Goal: Information Seeking & Learning: Learn about a topic

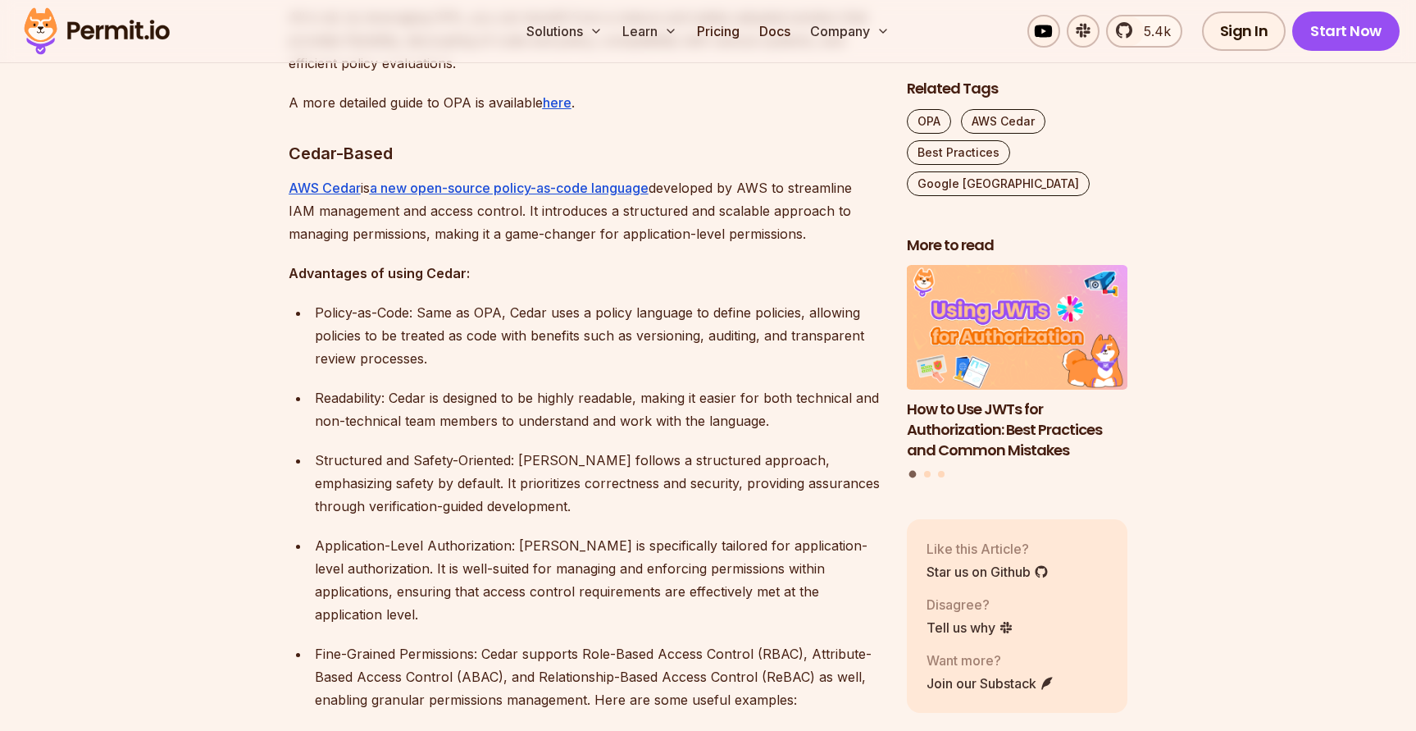
scroll to position [2279, 0]
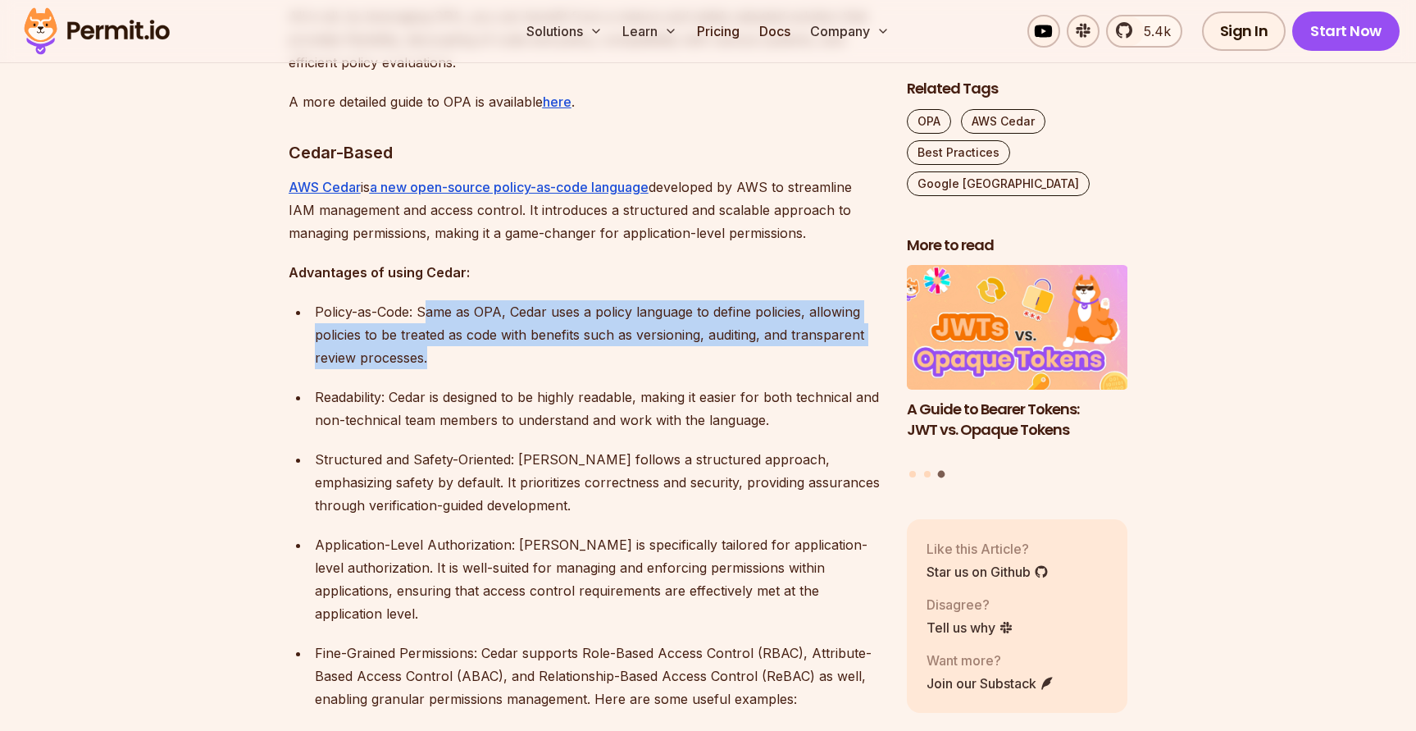
drag, startPoint x: 428, startPoint y: 289, endPoint x: 811, endPoint y: 333, distance: 385.4
click at [811, 333] on p "Policy-as-Code: Same as OPA, Cedar uses a policy language to define policies, a…" at bounding box center [598, 334] width 566 height 69
click at [621, 385] on p "Readability: Cedar is designed to be highly readable, making it easier for both…" at bounding box center [598, 408] width 566 height 46
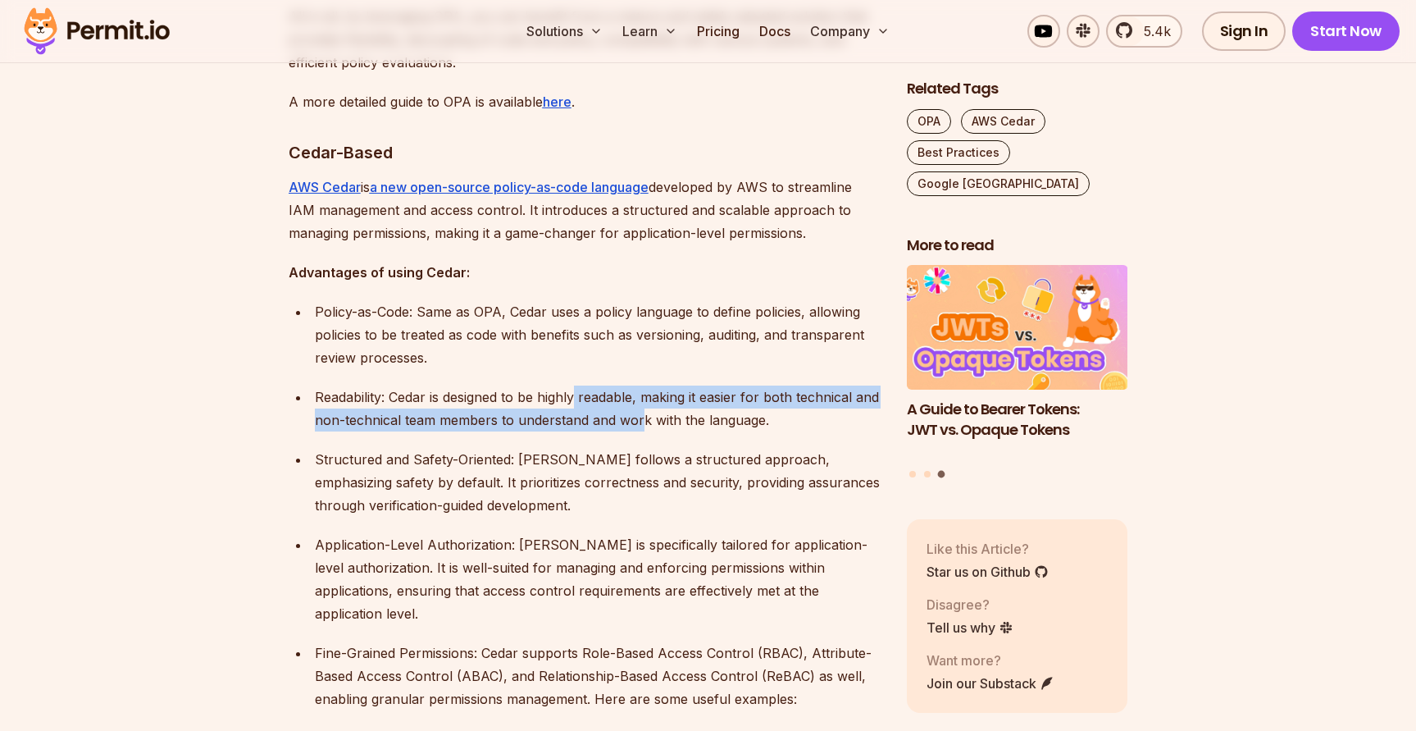
drag, startPoint x: 576, startPoint y: 379, endPoint x: 667, endPoint y: 398, distance: 92.3
click at [667, 398] on p "Readability: Cedar is designed to be highly readable, making it easier for both…" at bounding box center [598, 408] width 566 height 46
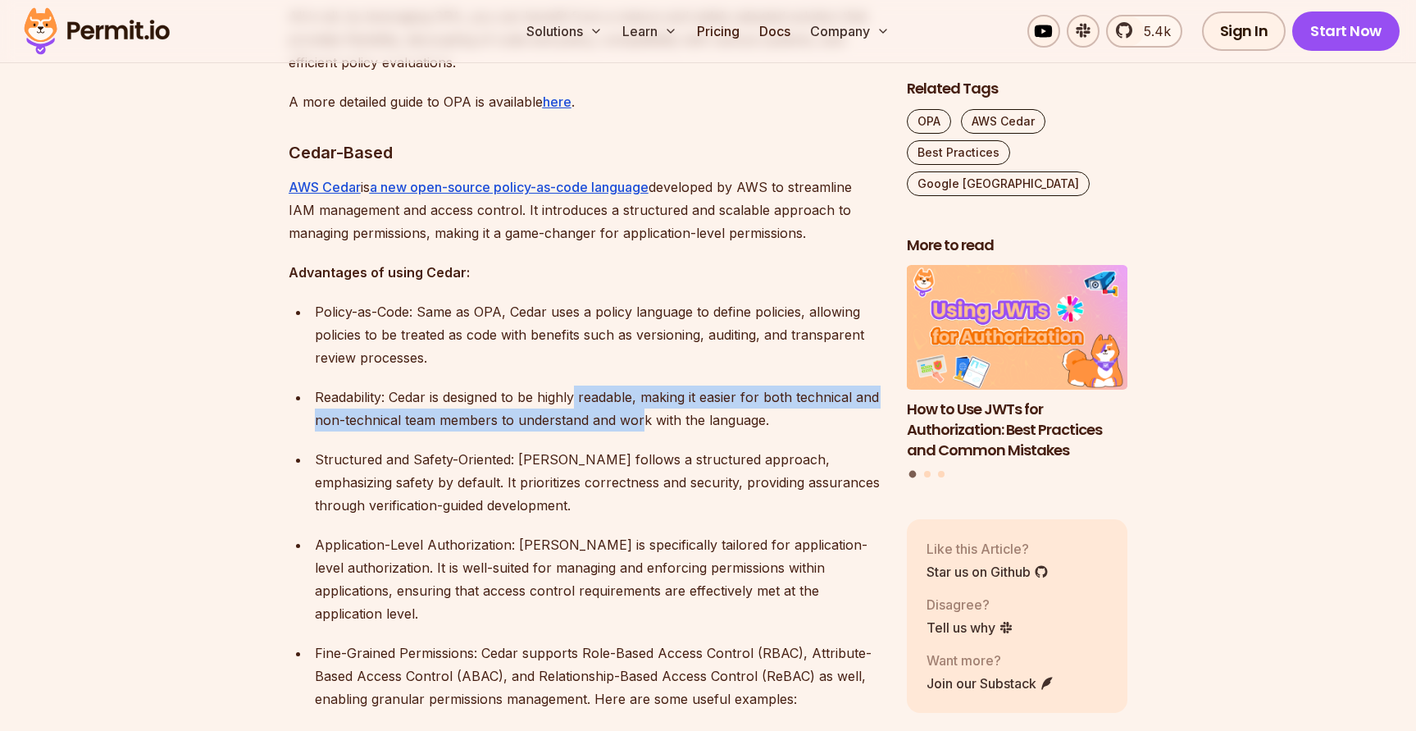
scroll to position [2315, 0]
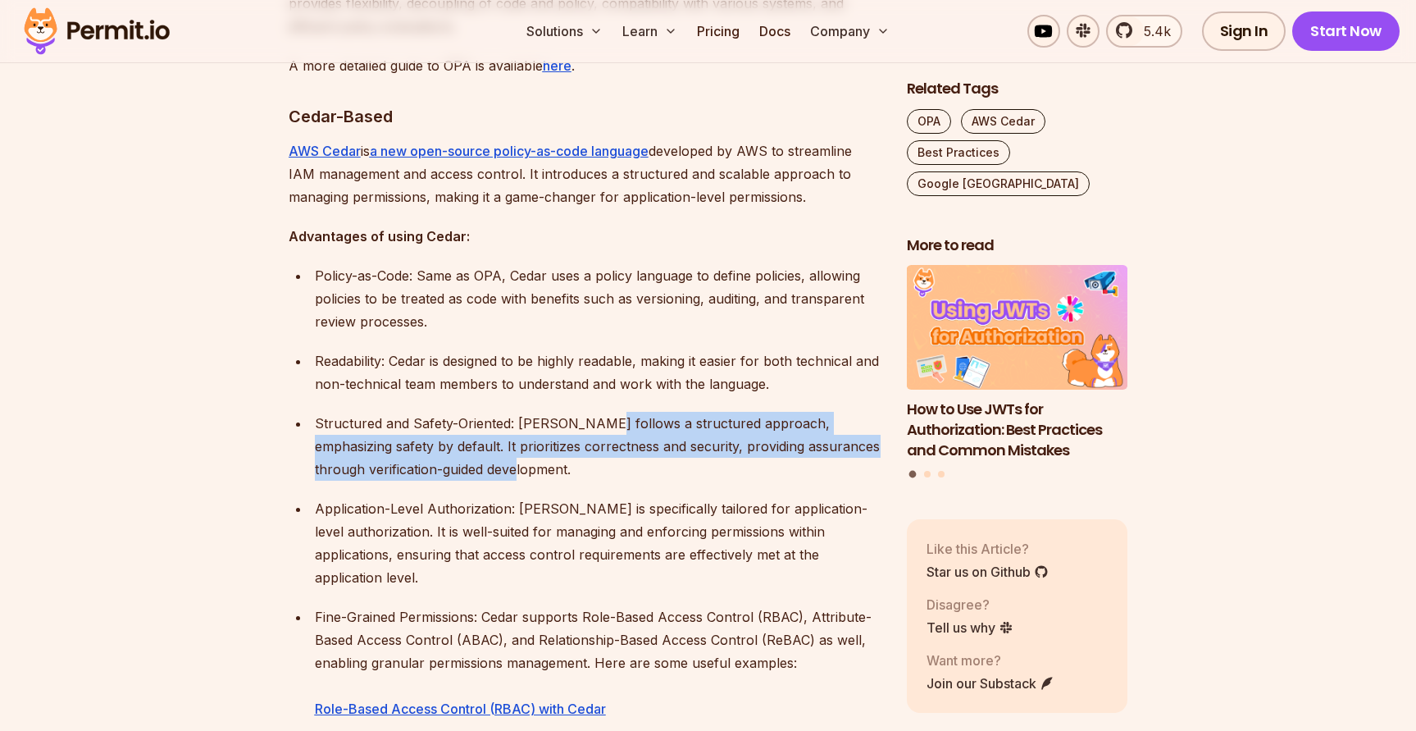
drag, startPoint x: 594, startPoint y: 403, endPoint x: 699, endPoint y: 439, distance: 111.2
click at [699, 439] on p "Structured and Safety-Oriented: [PERSON_NAME] follows a structured approach, em…" at bounding box center [598, 446] width 566 height 69
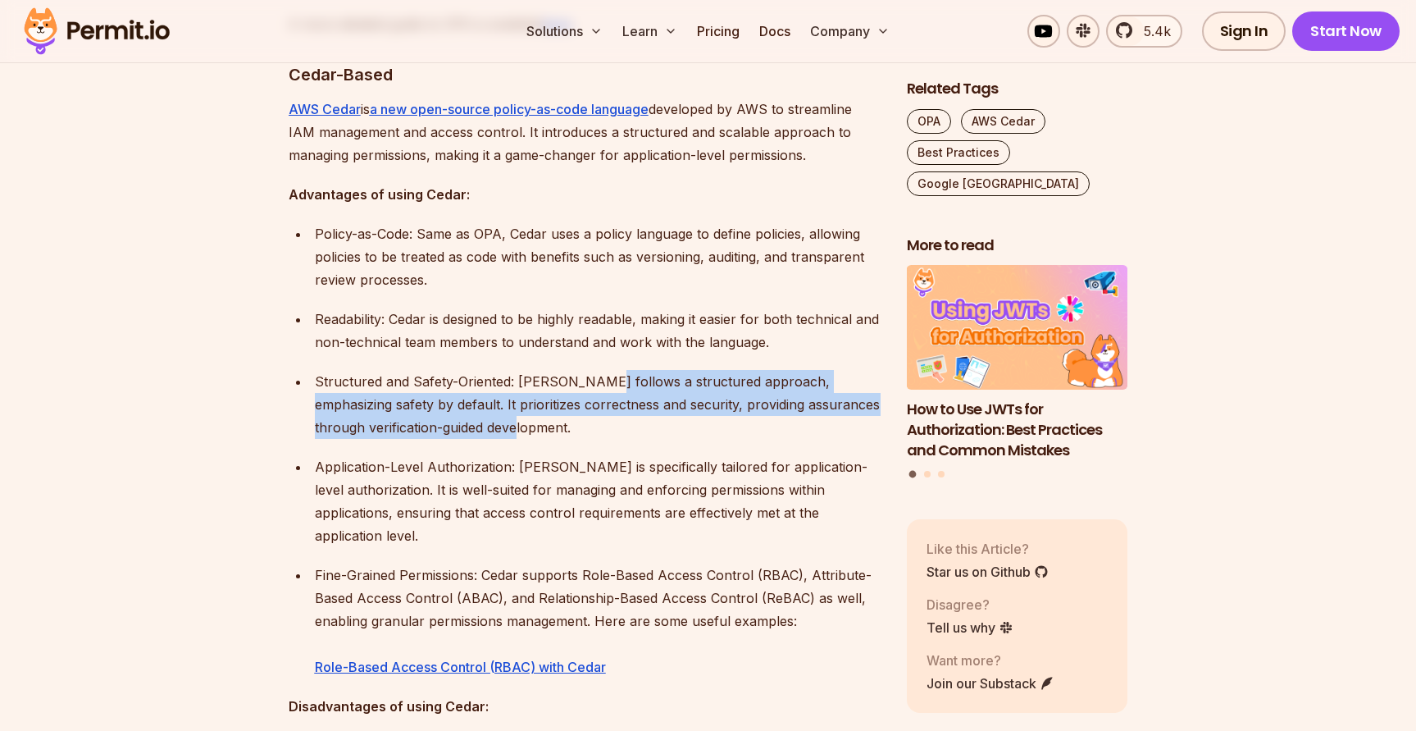
scroll to position [2359, 0]
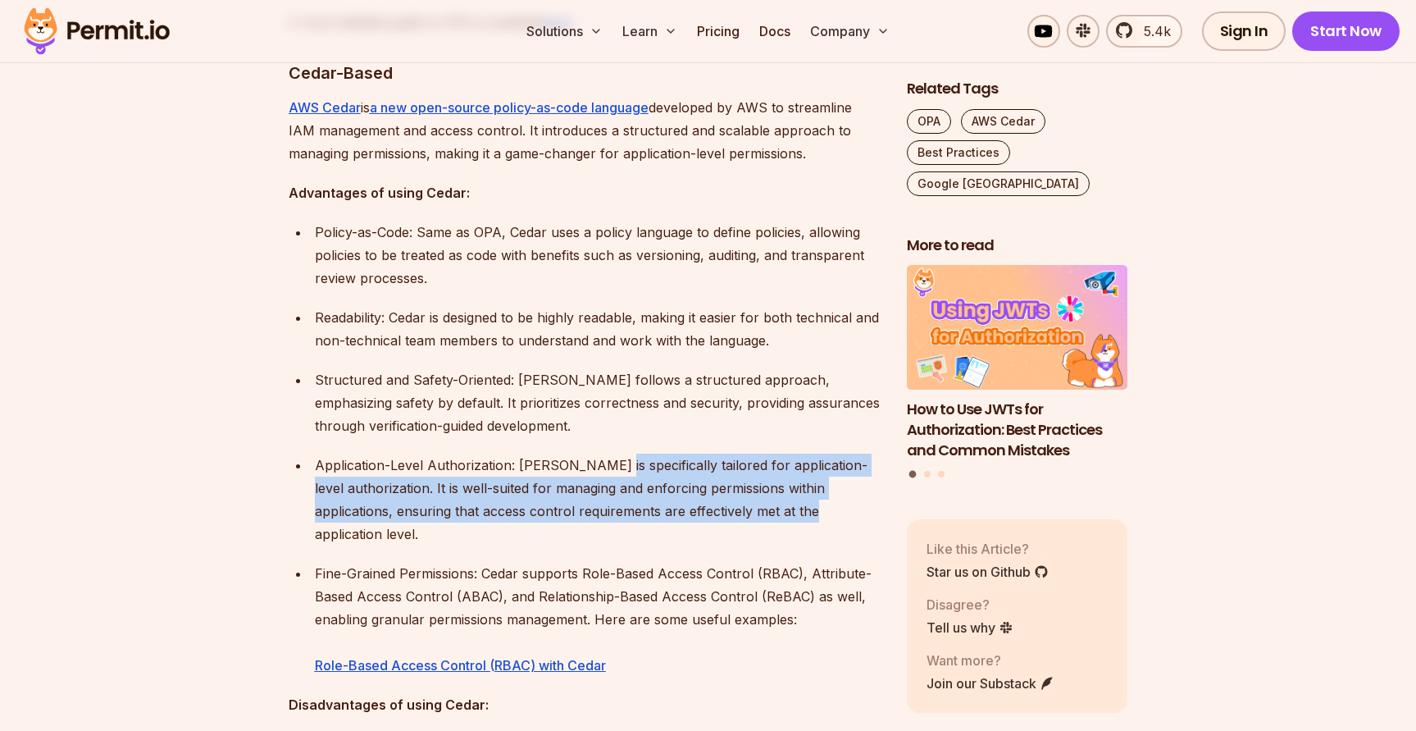
drag, startPoint x: 605, startPoint y: 445, endPoint x: 782, endPoint y: 488, distance: 182.2
click at [782, 488] on p "Application-Level Authorization: [PERSON_NAME] is specifically tailored for app…" at bounding box center [598, 499] width 566 height 92
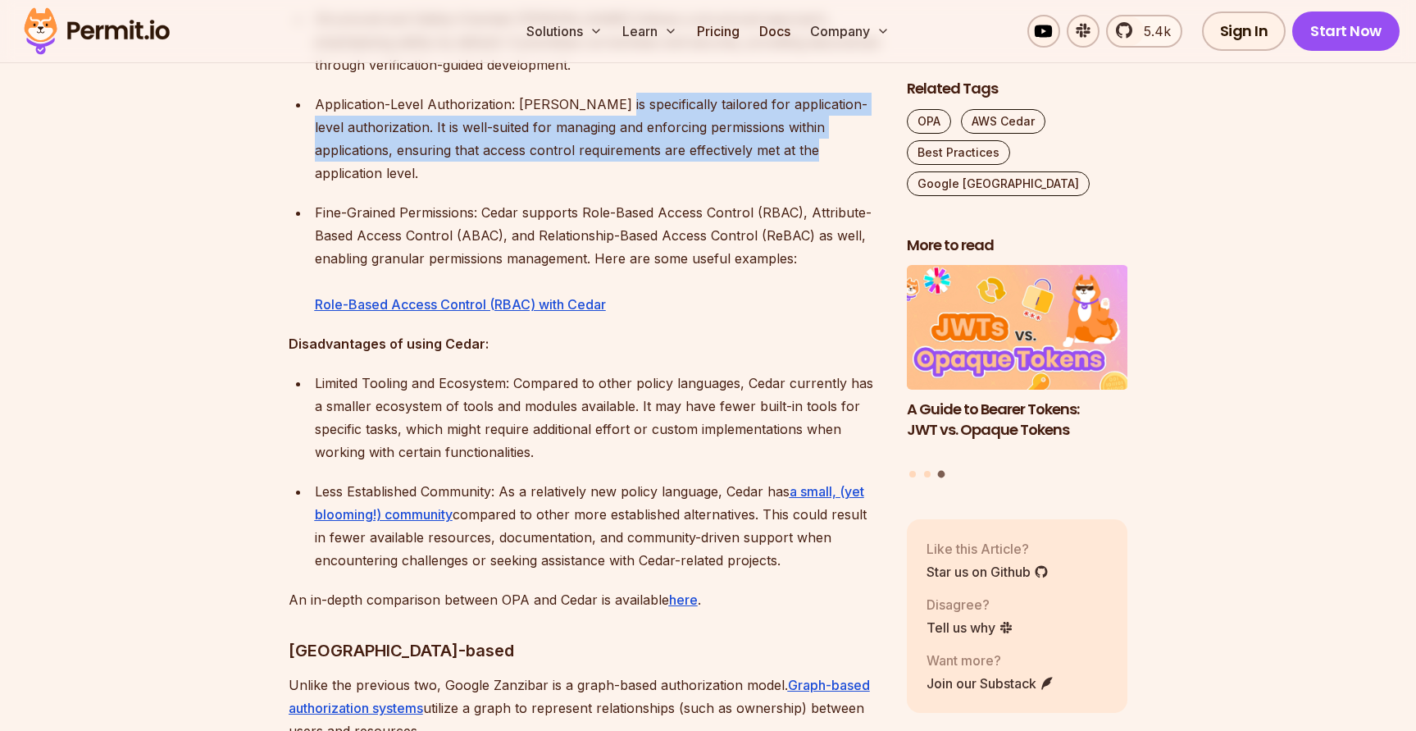
scroll to position [2734, 0]
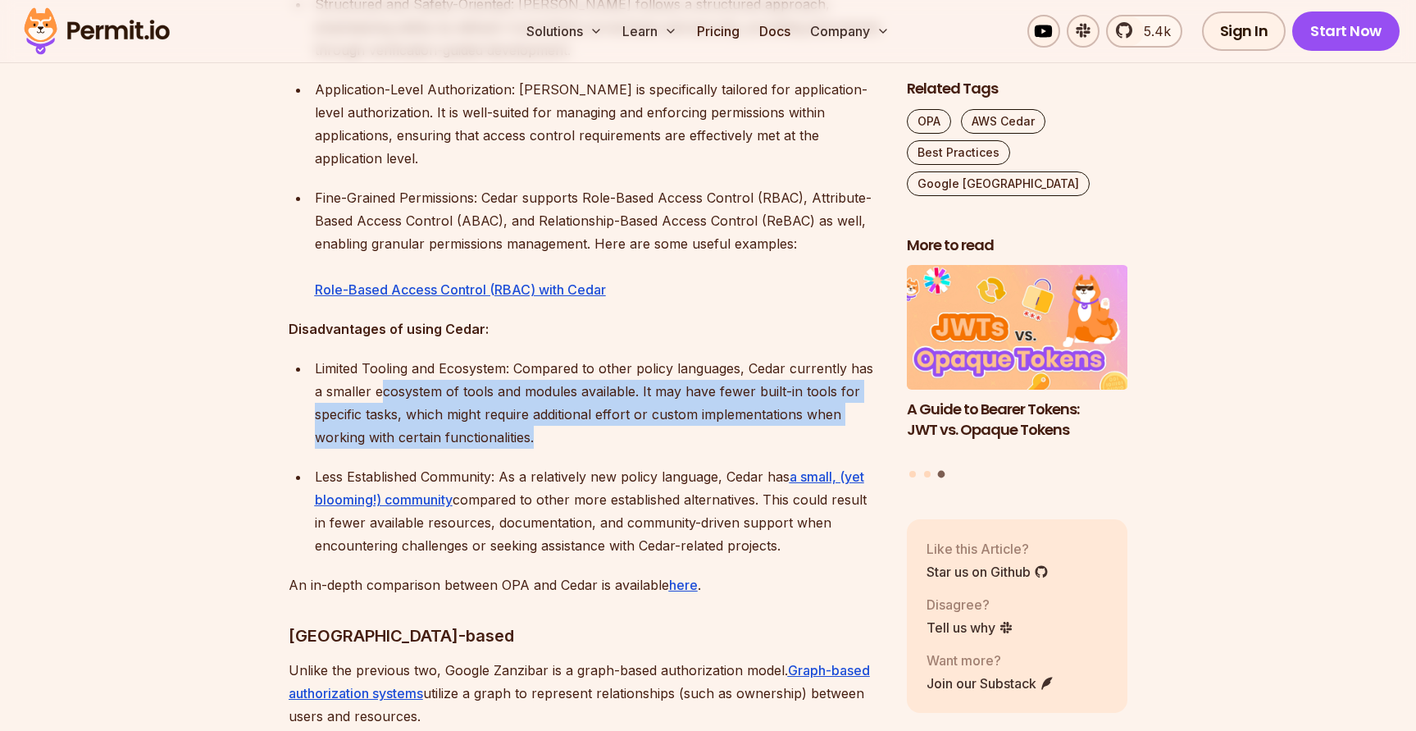
drag, startPoint x: 370, startPoint y: 347, endPoint x: 822, endPoint y: 388, distance: 454.4
click at [822, 388] on p "Limited Tooling and Ecosystem: Compared to other policy languages, Cedar curren…" at bounding box center [598, 403] width 566 height 92
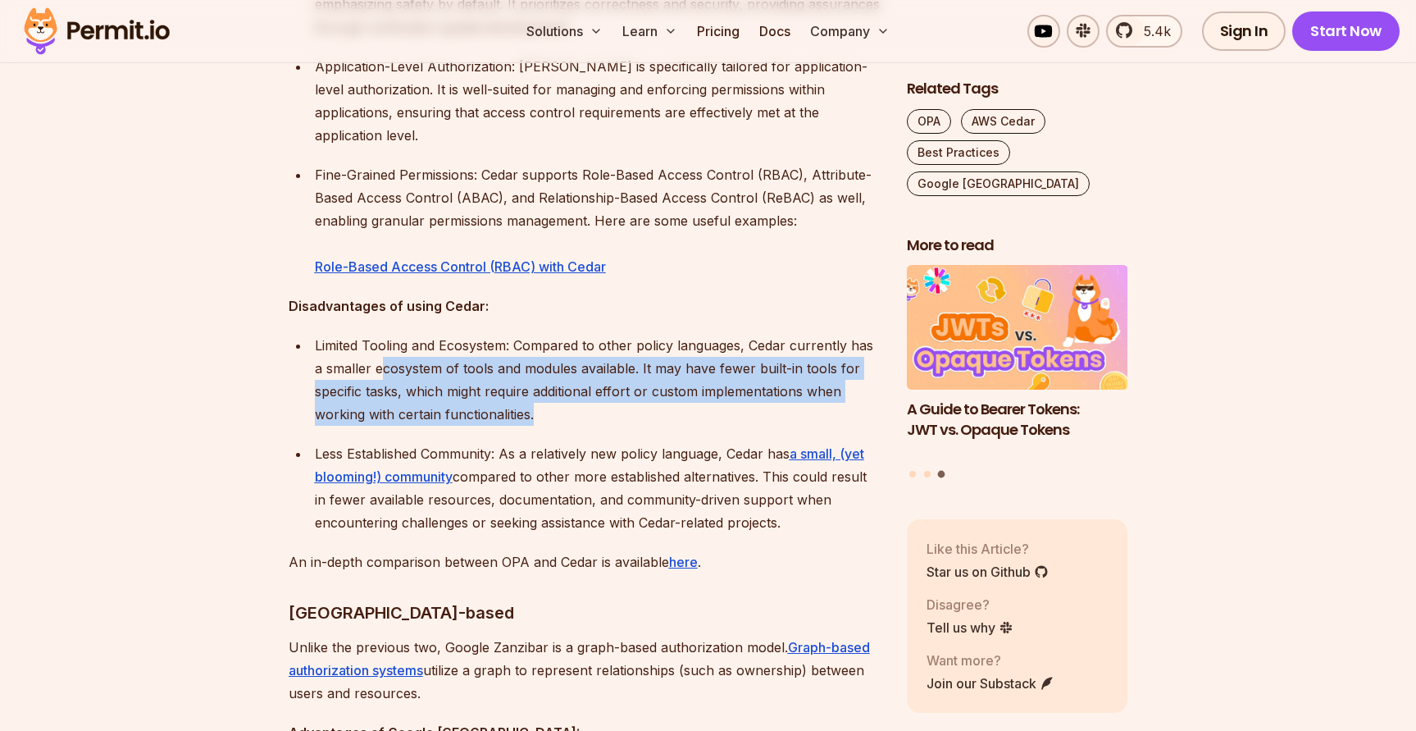
scroll to position [2759, 0]
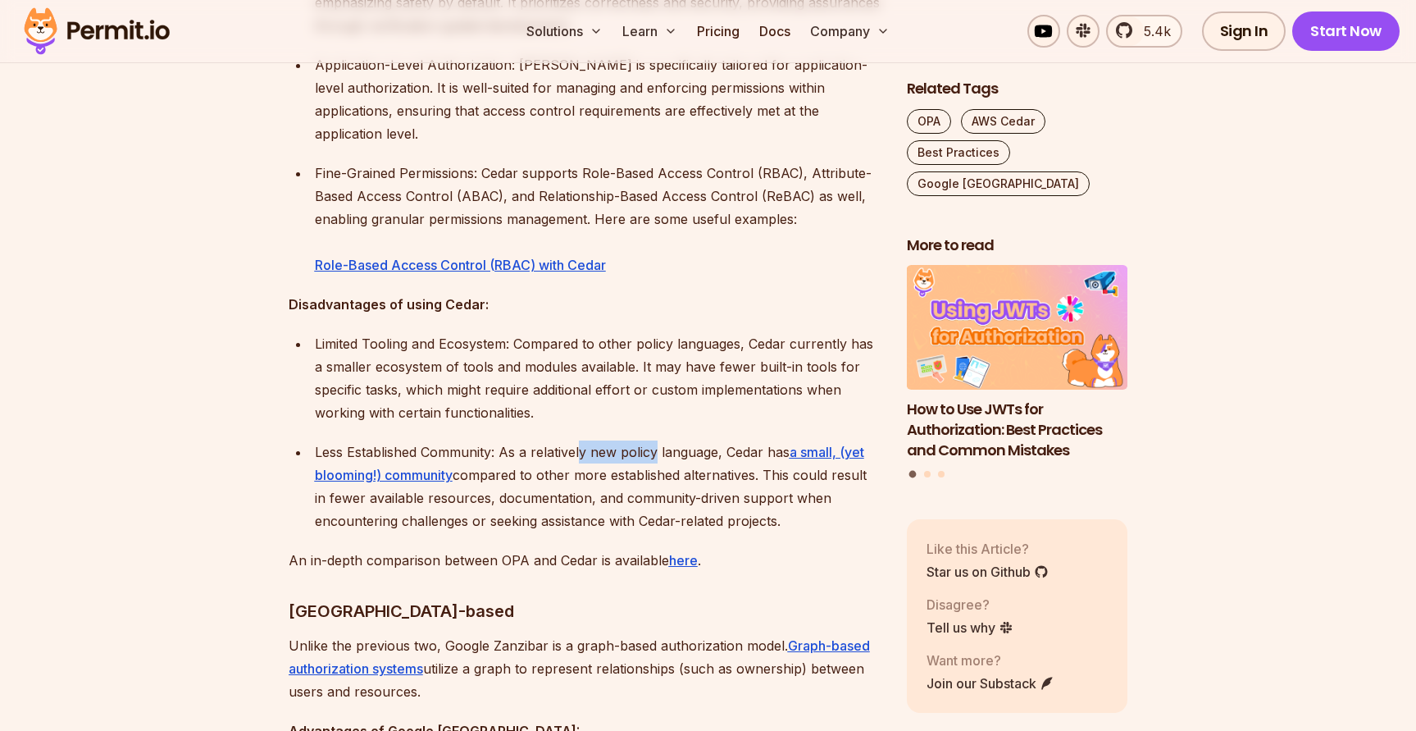
drag, startPoint x: 580, startPoint y: 411, endPoint x: 658, endPoint y: 412, distance: 77.9
click at [658, 440] on p "Less Established Community: As a relatively new policy language, Cedar has a sm…" at bounding box center [598, 486] width 566 height 92
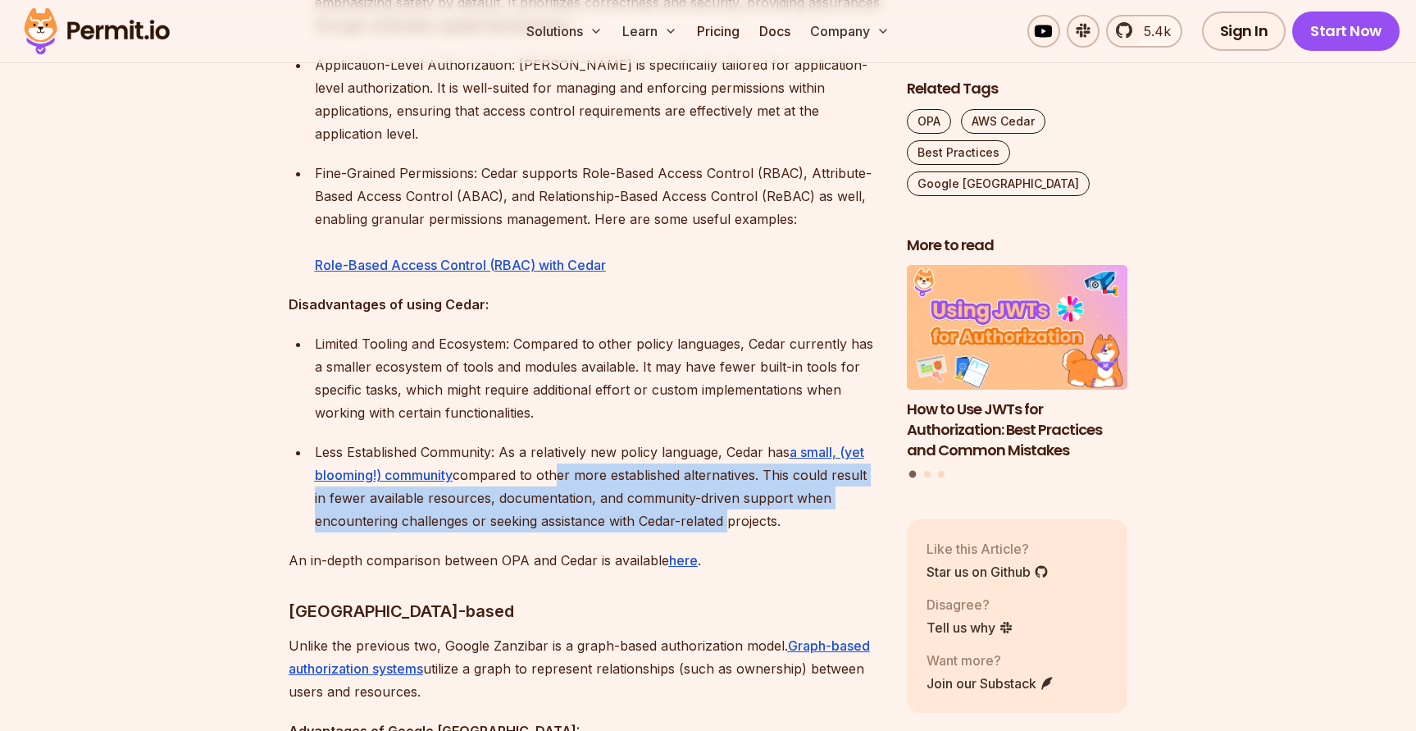
drag, startPoint x: 556, startPoint y: 428, endPoint x: 726, endPoint y: 474, distance: 176.6
click at [726, 474] on p "Less Established Community: As a relatively new policy language, Cedar has a sm…" at bounding box center [598, 486] width 566 height 92
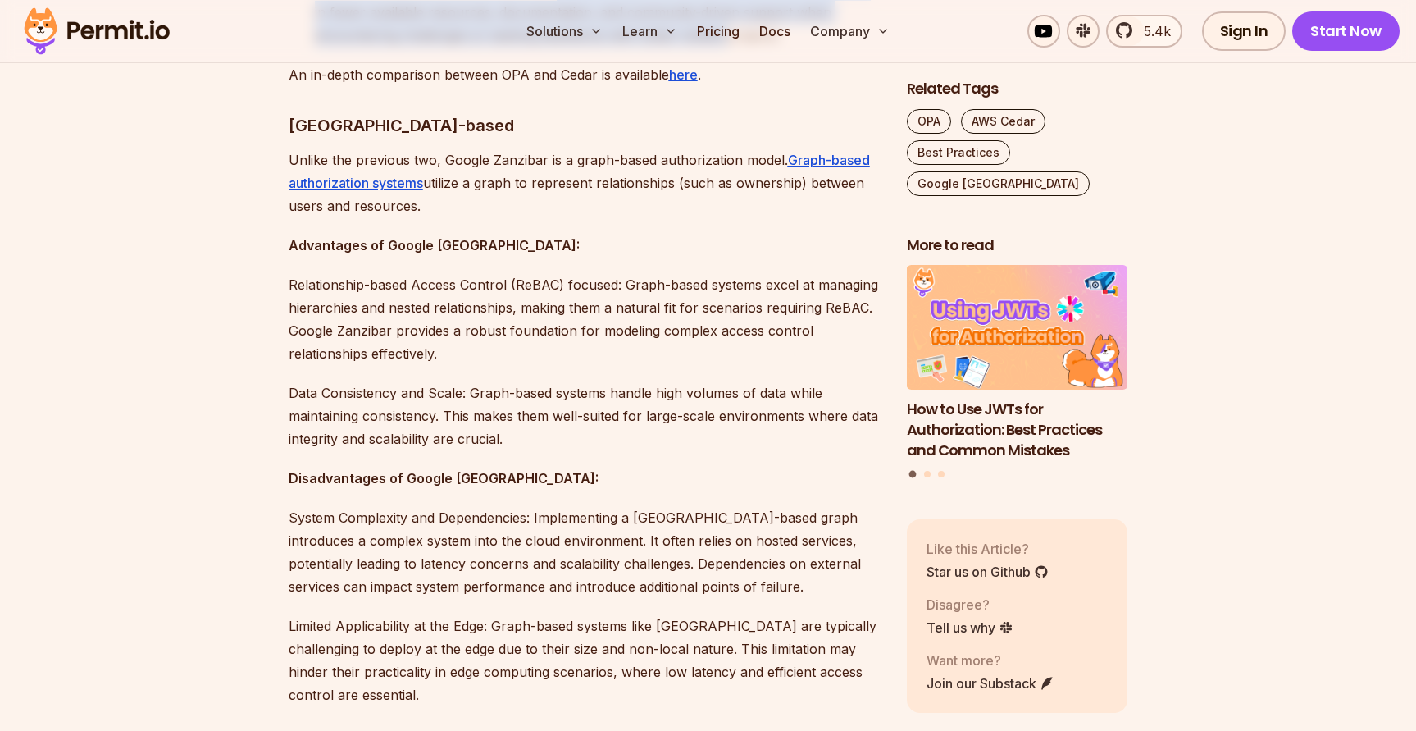
scroll to position [3243, 0]
